Goal: Task Accomplishment & Management: Use online tool/utility

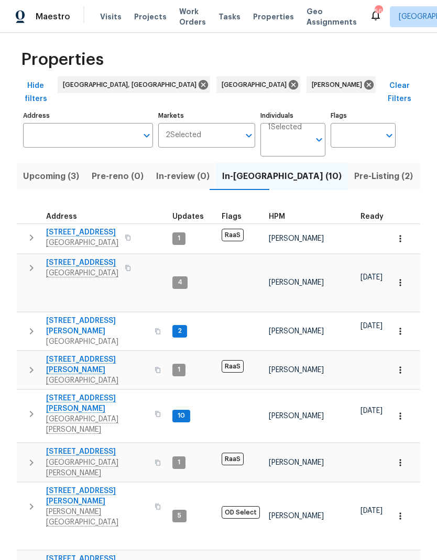
scroll to position [7, 0]
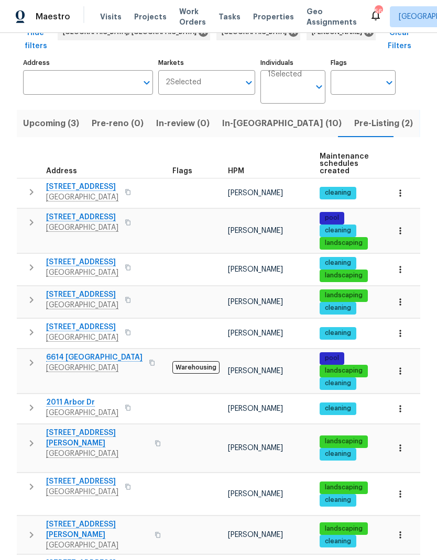
scroll to position [59, 0]
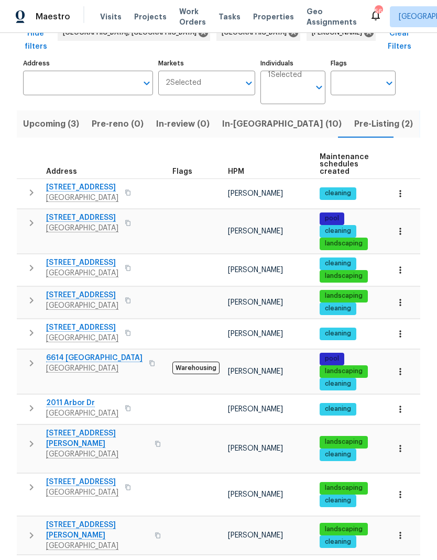
click at [32, 294] on icon "button" at bounding box center [31, 300] width 13 height 13
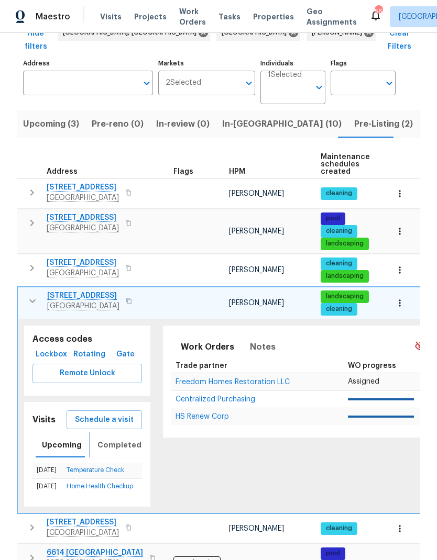
click at [103, 439] on span "Completed" at bounding box center [119, 445] width 44 height 13
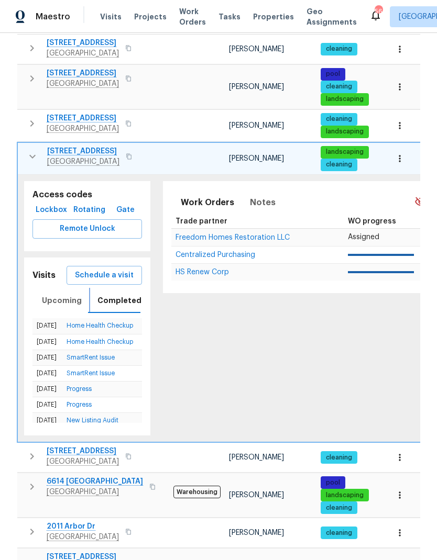
scroll to position [204, 0]
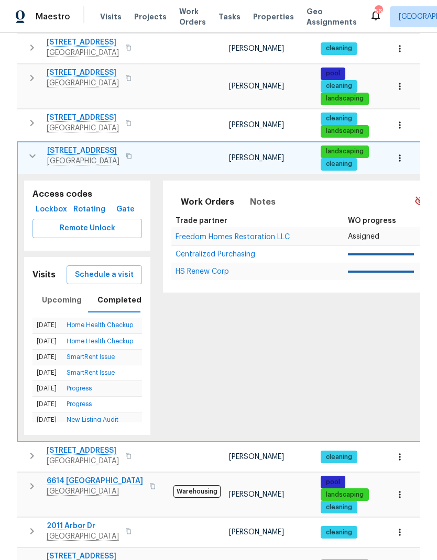
click at [91, 269] on span "Schedule a visit" at bounding box center [104, 275] width 59 height 13
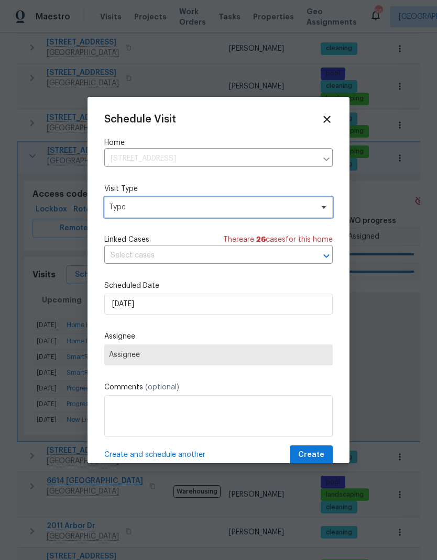
click at [289, 209] on span "Type" at bounding box center [211, 207] width 204 height 10
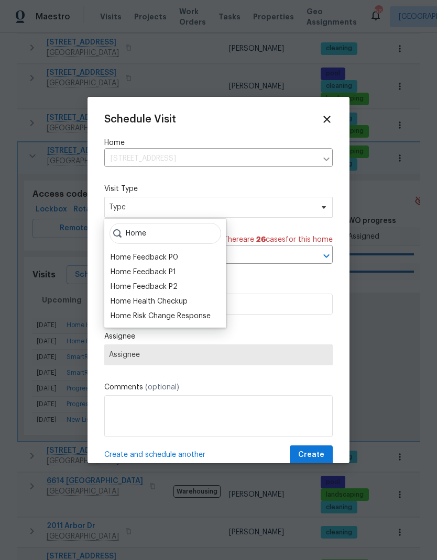
type input "Home"
click at [117, 300] on div "Home Health Checkup" at bounding box center [148, 301] width 77 height 10
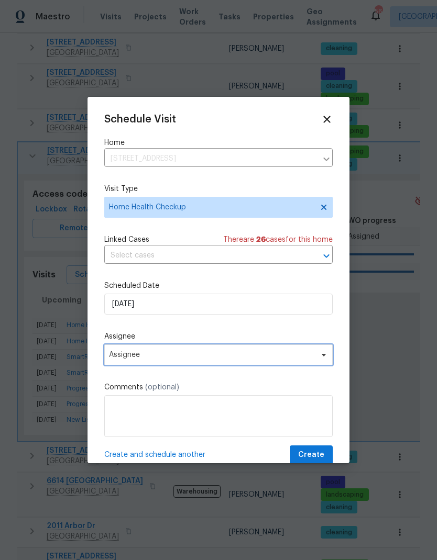
click at [110, 355] on span "Assignee" at bounding box center [211, 355] width 205 height 8
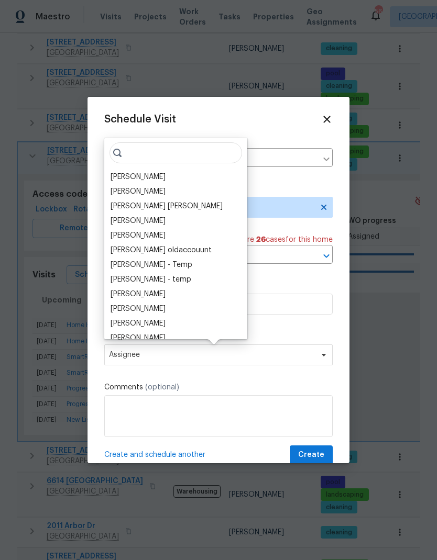
click at [116, 175] on div "[PERSON_NAME]" at bounding box center [137, 177] width 55 height 10
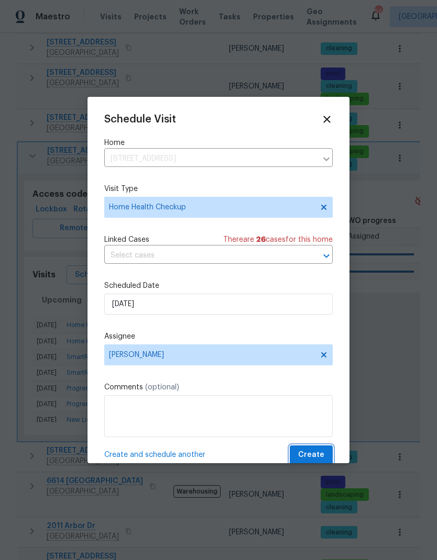
click at [320, 455] on span "Create" at bounding box center [311, 455] width 26 height 13
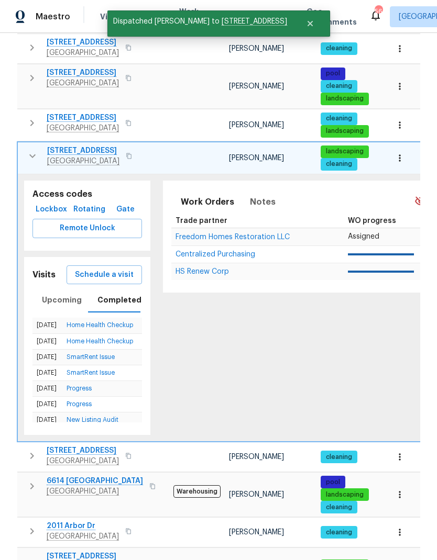
click at [122, 149] on button "button" at bounding box center [128, 156] width 13 height 15
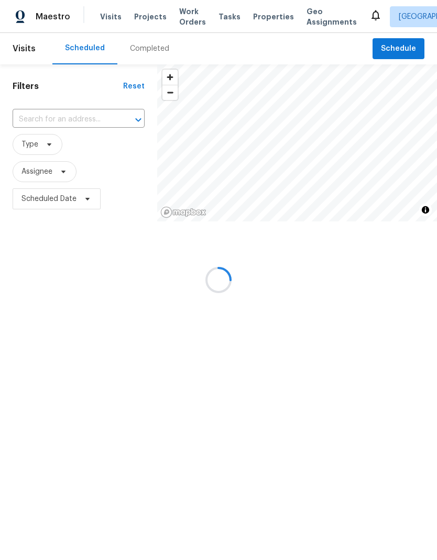
click at [33, 120] on div at bounding box center [218, 280] width 437 height 560
click at [42, 120] on div at bounding box center [218, 280] width 437 height 560
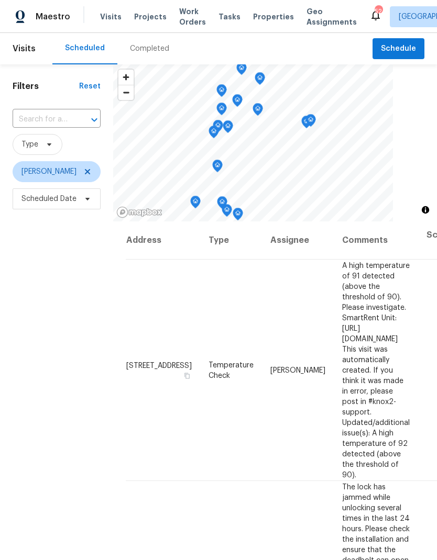
click at [77, 125] on div at bounding box center [86, 120] width 27 height 15
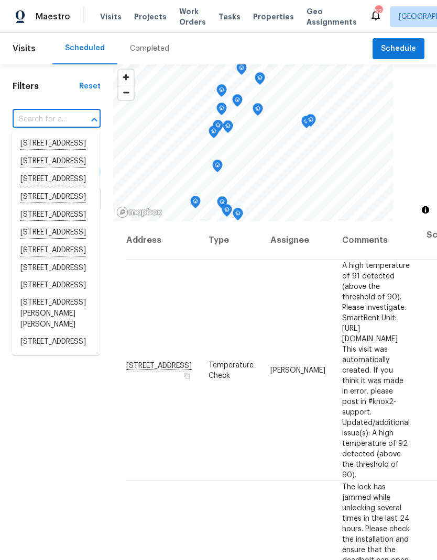
click at [40, 114] on input "text" at bounding box center [42, 119] width 59 height 16
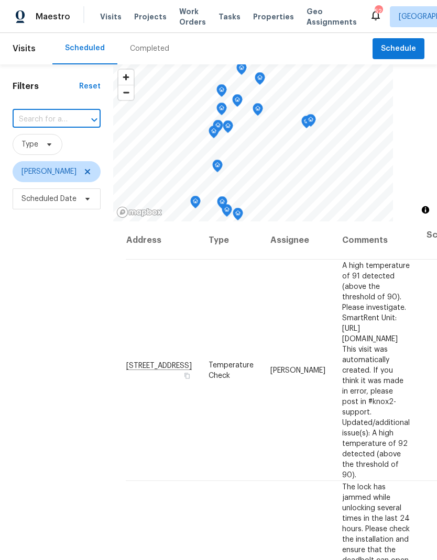
paste input "10454 138th St Largo FL 33774"
type input "10454 138th St Largo FL 33774"
click at [28, 149] on li "[STREET_ADDRESS]" at bounding box center [55, 143] width 87 height 17
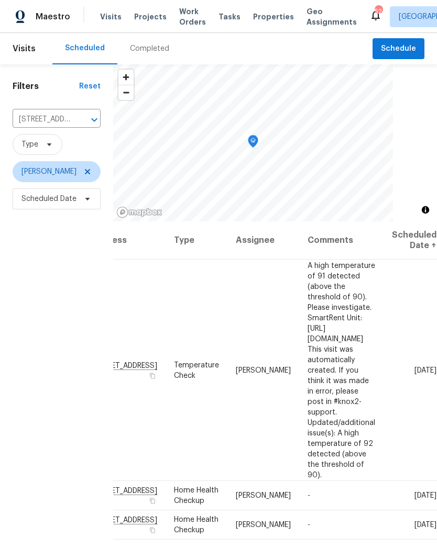
scroll to position [0, 81]
click at [0, 0] on icon at bounding box center [0, 0] width 0 height 0
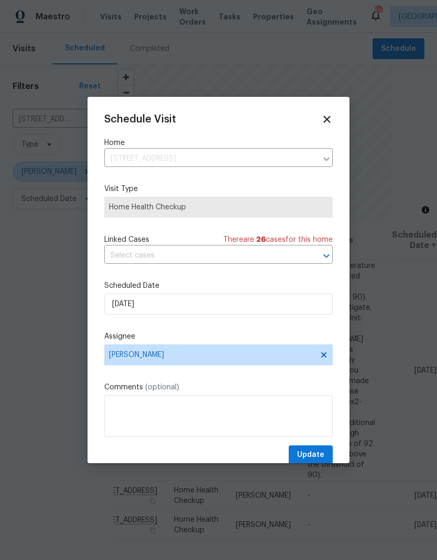
click at [330, 114] on icon at bounding box center [327, 120] width 12 height 12
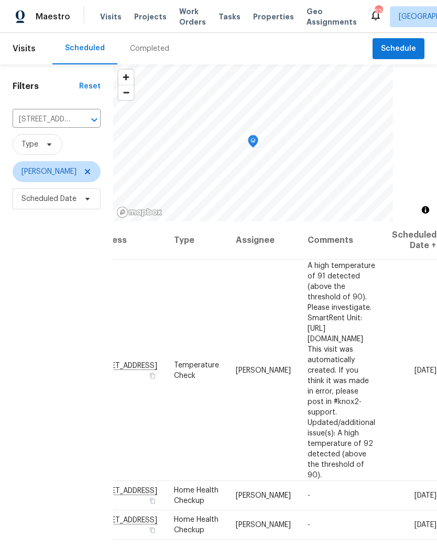
click at [0, 0] on icon at bounding box center [0, 0] width 0 height 0
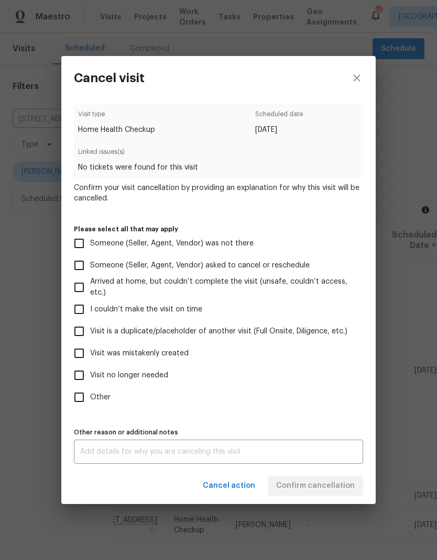
click at [79, 332] on input "Visit is a duplicate/placeholder of another visit (Full Onsite, Diligence, etc.)" at bounding box center [79, 331] width 22 height 22
checkbox input "true"
click at [78, 354] on input "Visit was mistakenly created" at bounding box center [79, 353] width 22 height 22
checkbox input "true"
click at [75, 383] on input "Visit no longer needed" at bounding box center [79, 375] width 22 height 22
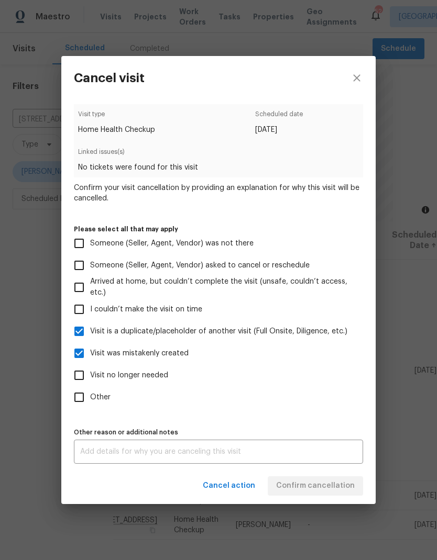
checkbox input "true"
click at [329, 490] on div "Cancel action Confirm cancellation" at bounding box center [218, 486] width 314 height 36
click at [320, 449] on div "x Other reason or additional notes" at bounding box center [218, 452] width 289 height 24
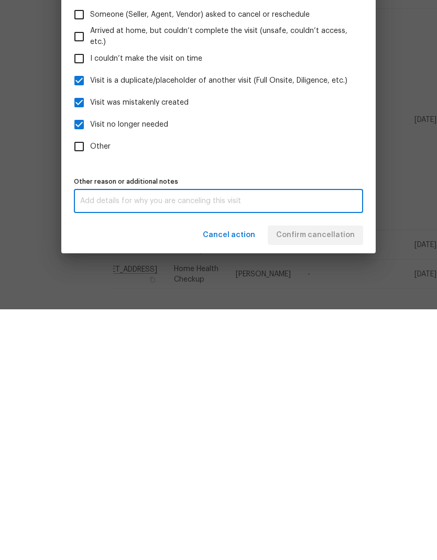
type textarea "N"
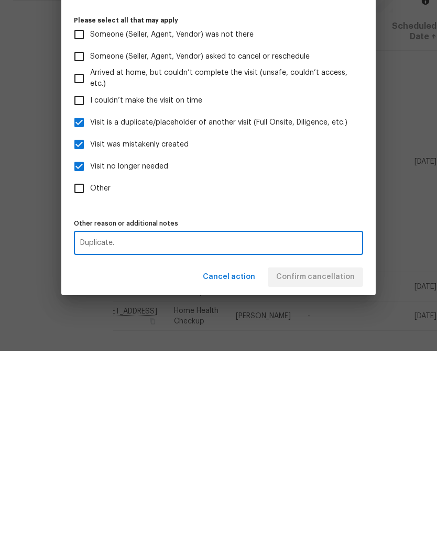
type textarea "Duplicate."
click at [341, 468] on div "Cancel action Confirm cancellation" at bounding box center [218, 486] width 314 height 36
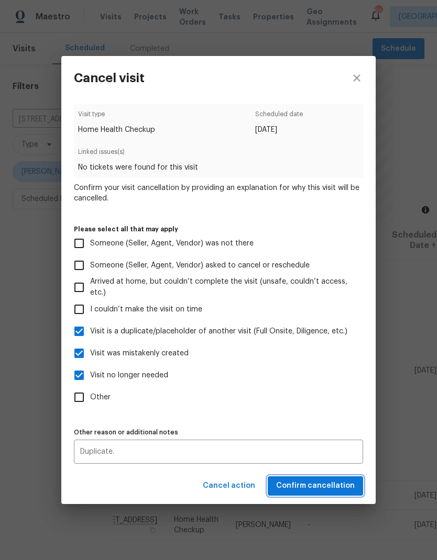
click at [326, 493] on span "Confirm cancellation" at bounding box center [315, 485] width 79 height 13
